Goal: Information Seeking & Learning: Compare options

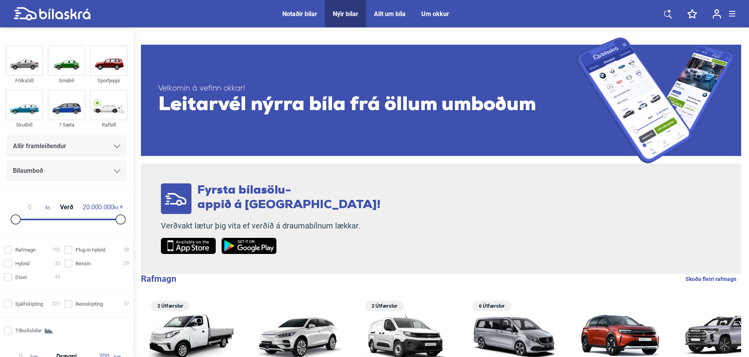
click at [50, 148] on span "Allir framleiðendur" at bounding box center [39, 146] width 53 height 11
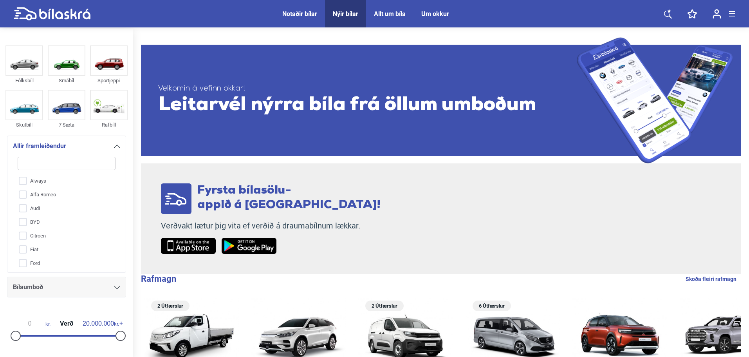
type input "s"
checkbox input "false"
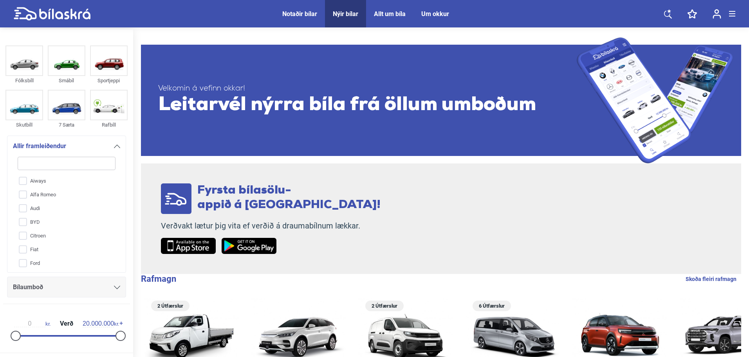
checkbox input "false"
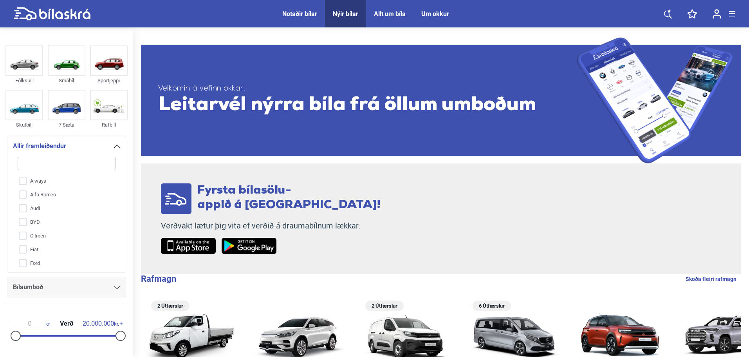
checkbox input "false"
type input "sk"
checkbox input "false"
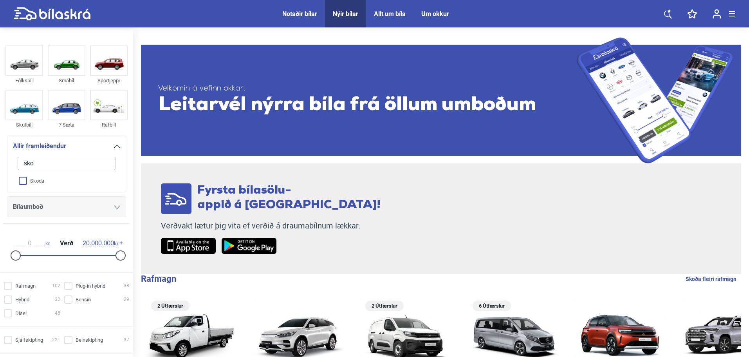
type input "sko"
click at [29, 186] on input "Skoda" at bounding box center [61, 181] width 99 height 14
checkbox input "true"
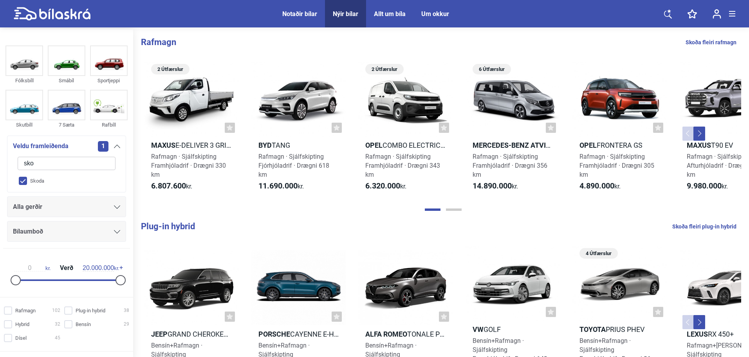
checkbox input "false"
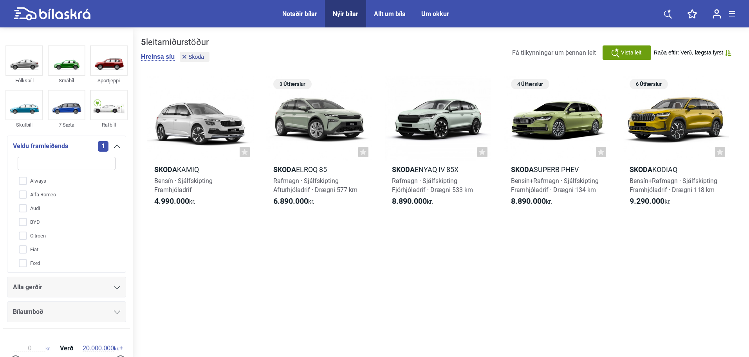
click at [291, 264] on div "5 leitarniðurstöður Hreinsa síu Skoda Fá tilkynningar um þennan leit Vista leit…" at bounding box center [441, 193] width 616 height 329
click at [308, 167] on h2 "Skoda Elroq 85" at bounding box center [319, 169] width 107 height 9
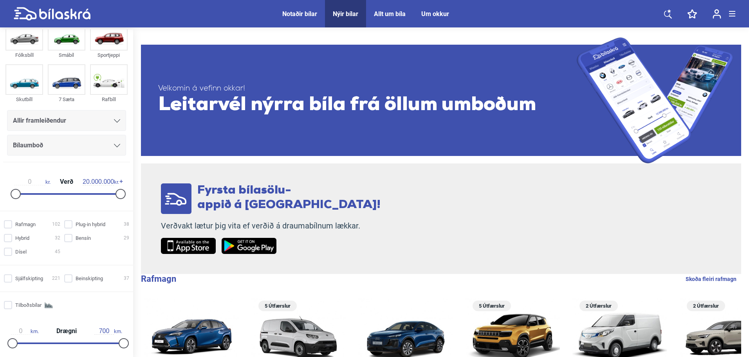
scroll to position [39, 0]
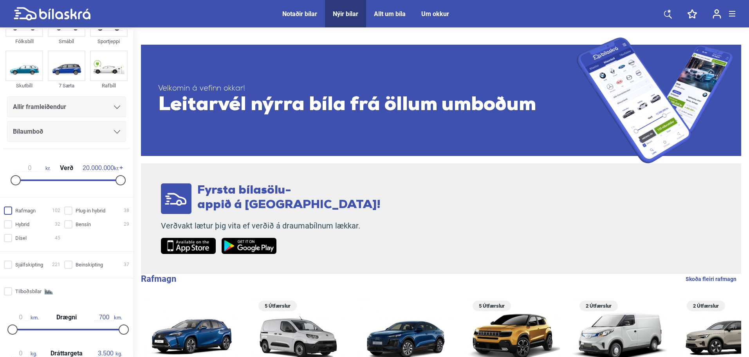
click at [5, 214] on input "Rafmagn 102" at bounding box center [33, 211] width 56 height 8
checkbox input "true"
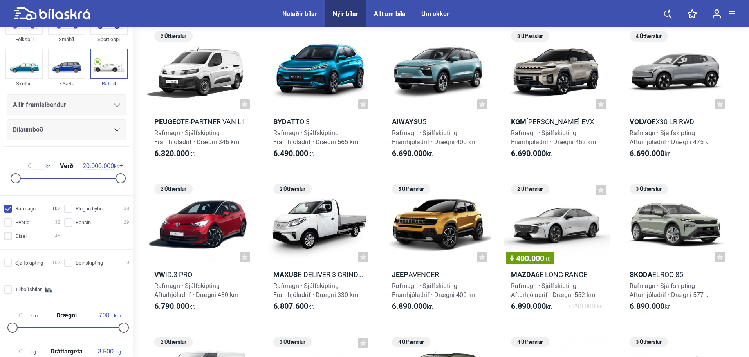
scroll to position [509, 0]
